Goal: Obtain resource: Download file/media

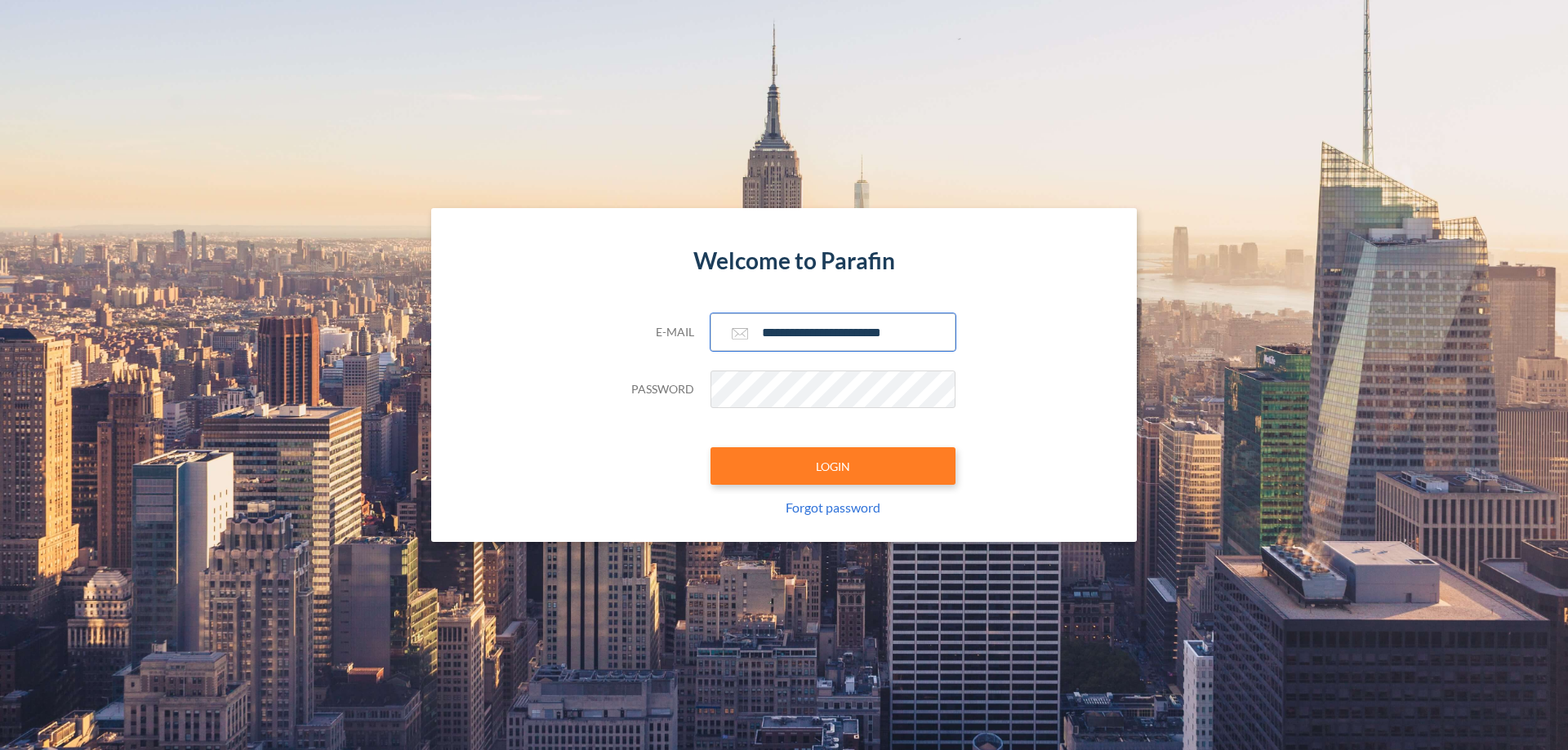
type input "**********"
click at [833, 466] on button "LOGIN" at bounding box center [833, 466] width 245 height 38
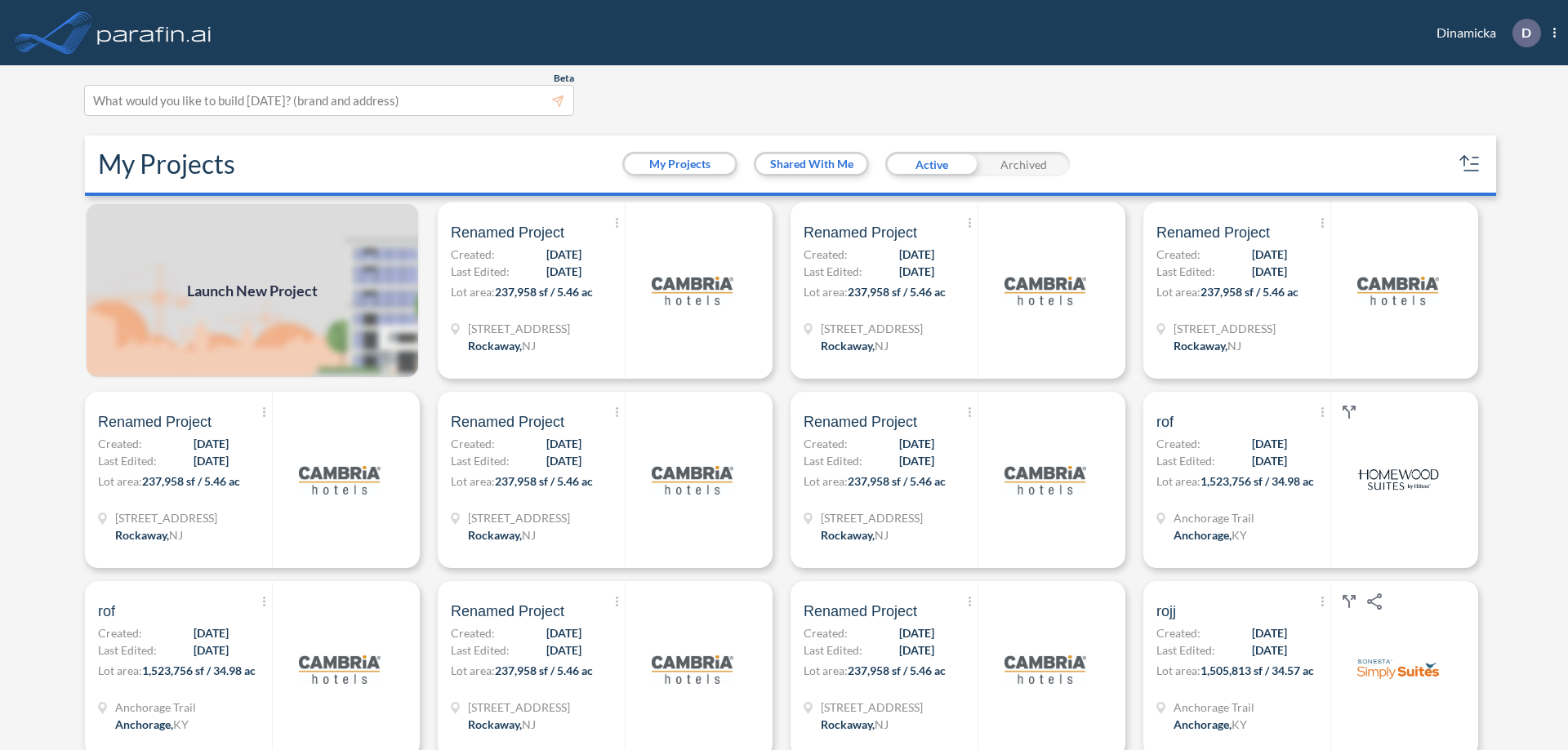
scroll to position [4, 0]
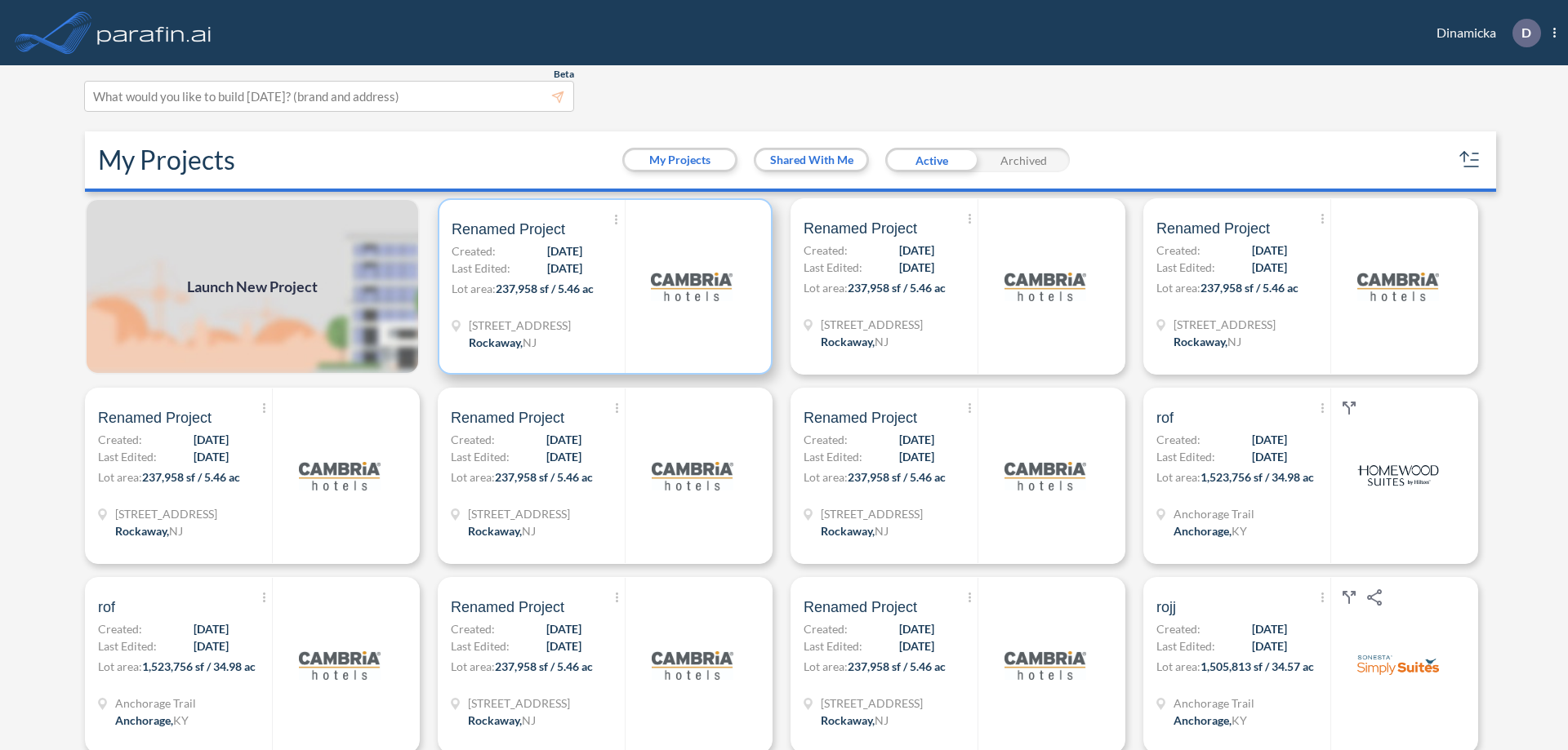
click at [602, 287] on p "Lot area: 237,958 sf / 5.46 ac" at bounding box center [538, 292] width 173 height 24
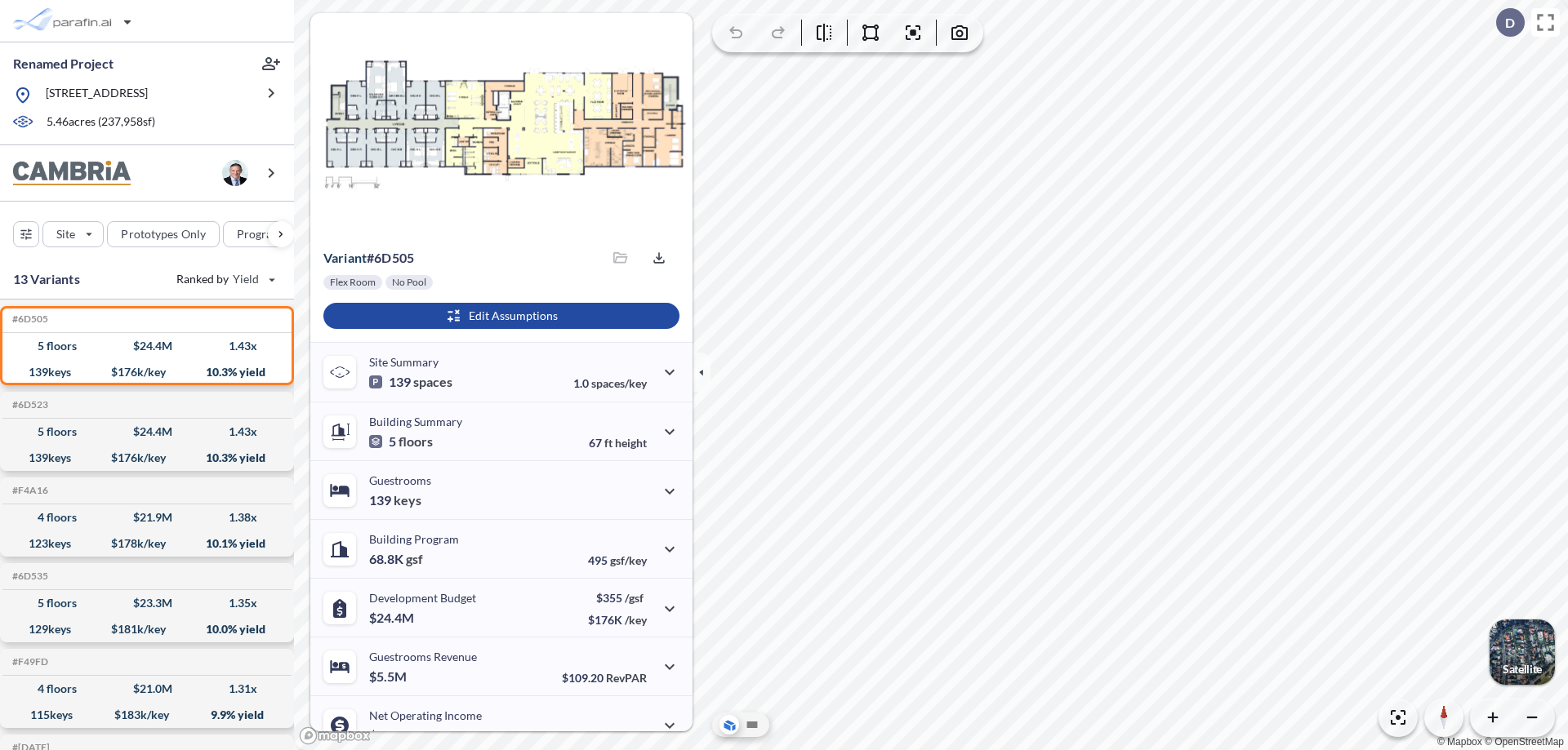
scroll to position [82, 0]
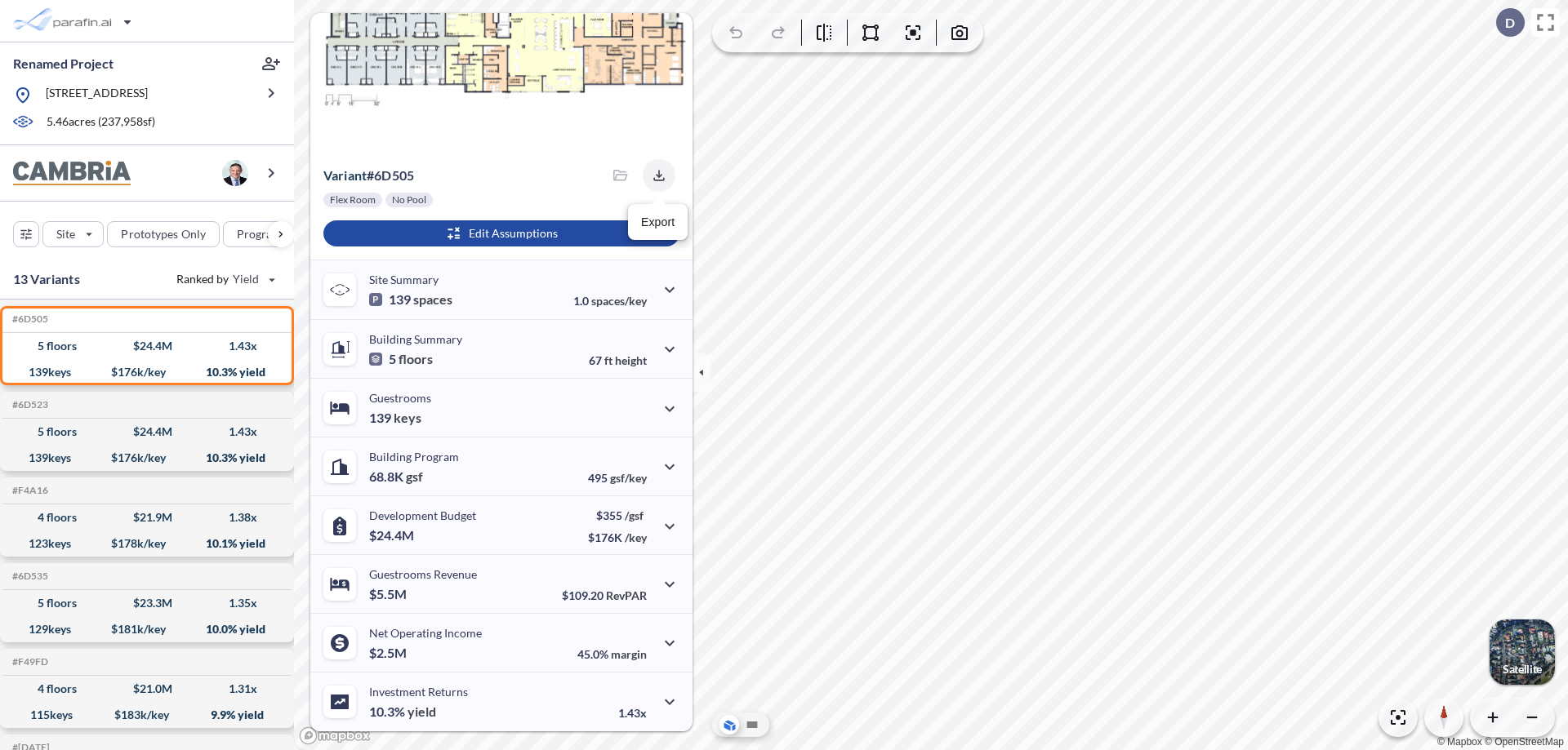
click at [654, 176] on icon "button" at bounding box center [659, 175] width 11 height 11
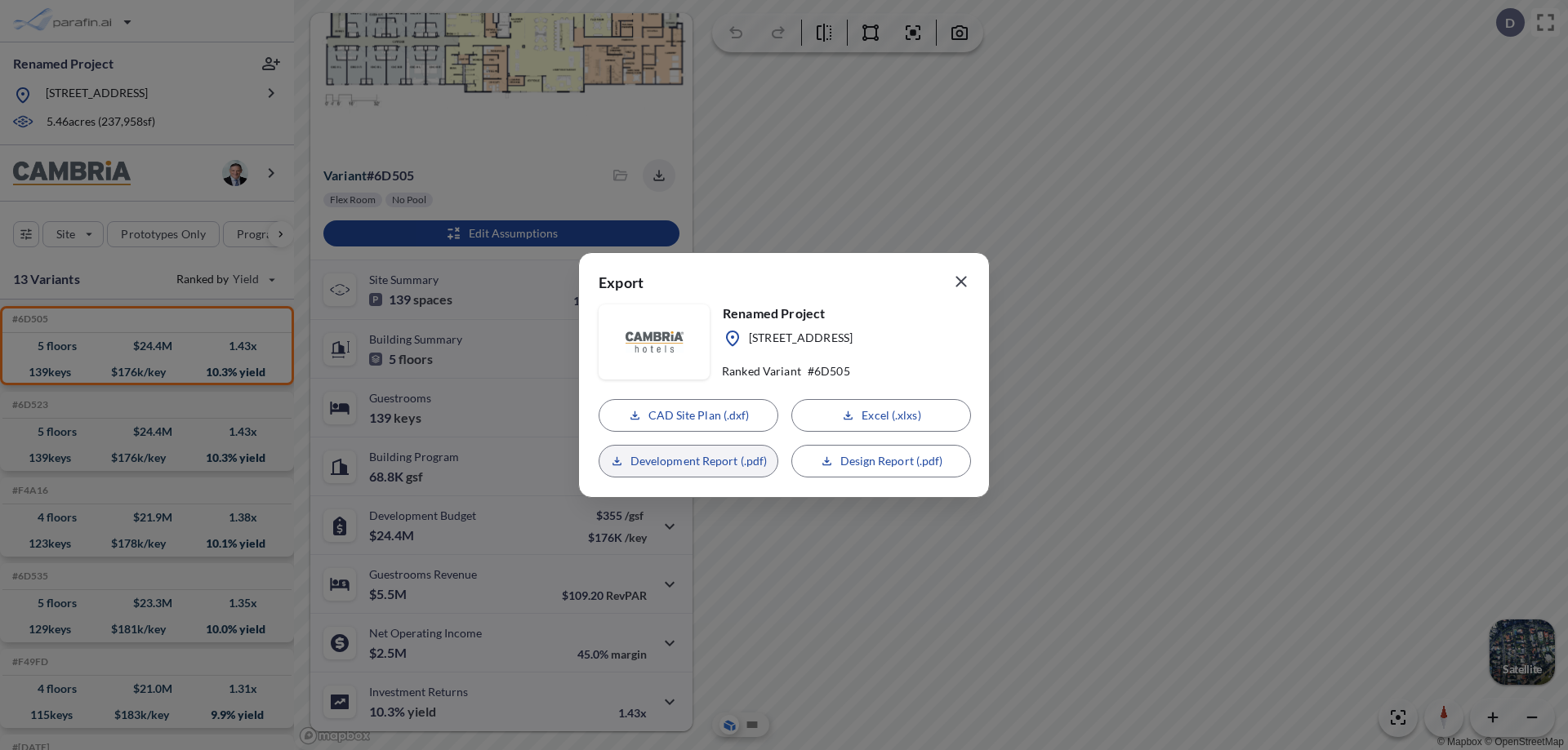
click at [688, 462] on p "Development Report (.pdf)" at bounding box center [699, 461] width 137 height 16
